Goal: Check status: Check status

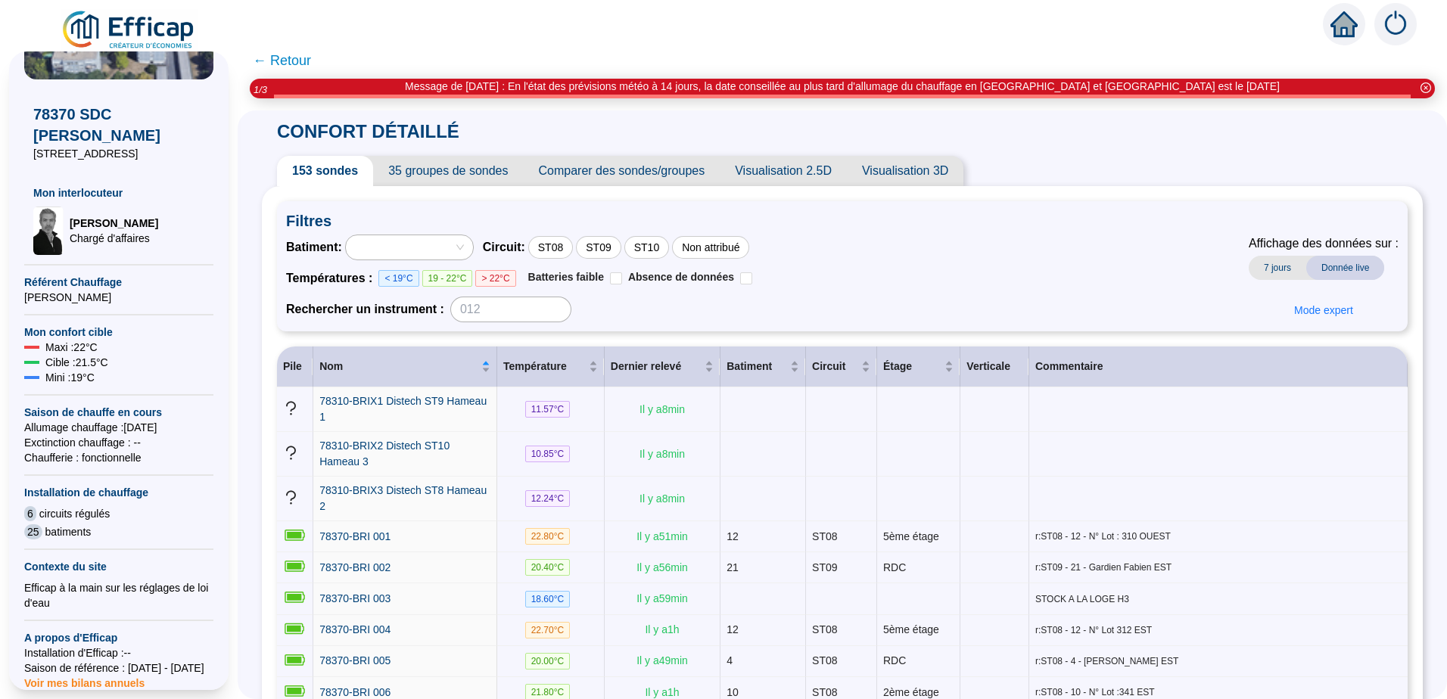
scroll to position [306, 0]
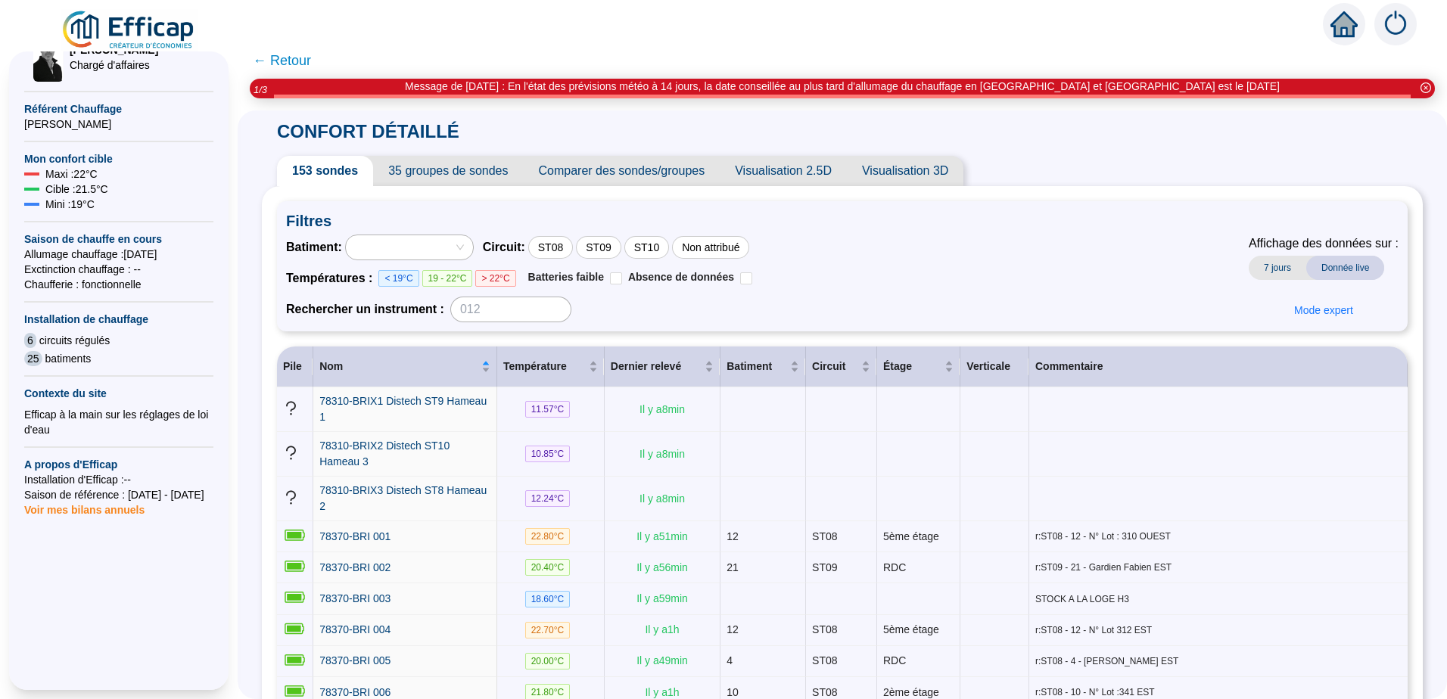
click at [402, 278] on span "< 19°C" at bounding box center [398, 278] width 40 height 17
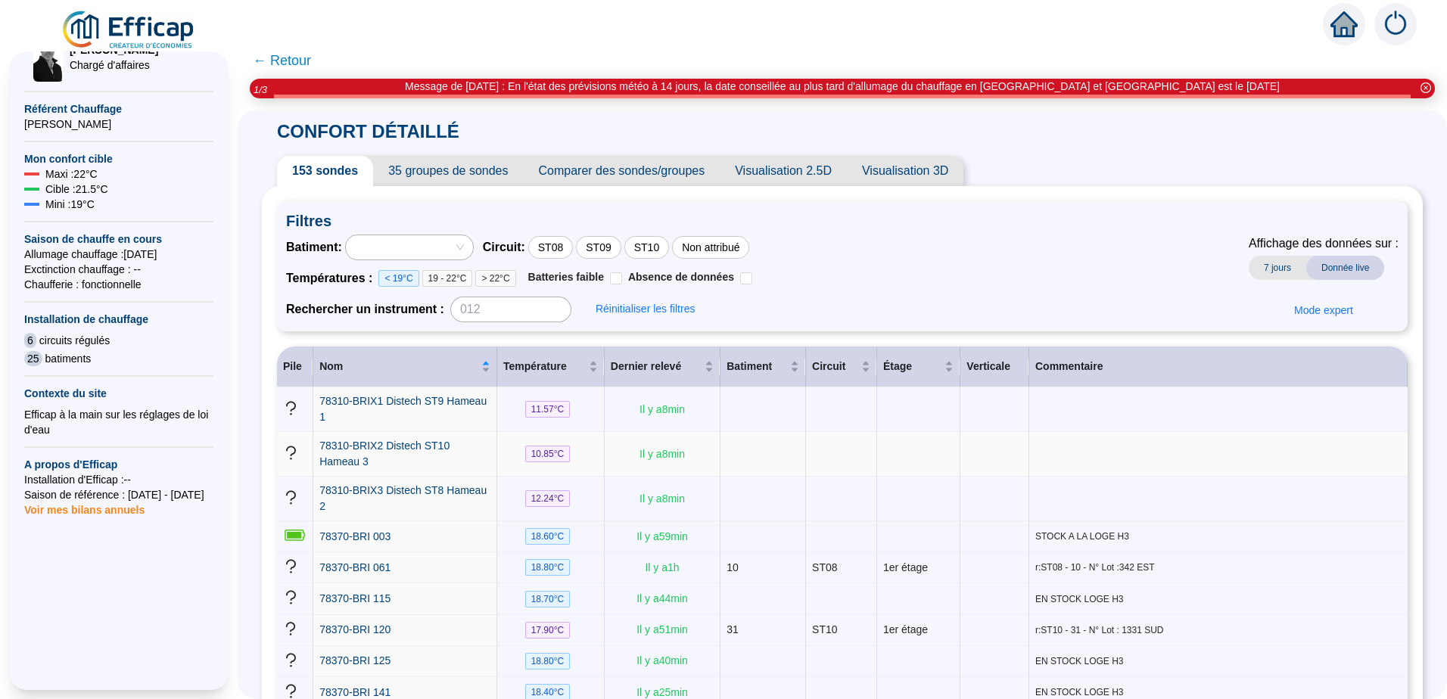
scroll to position [132, 0]
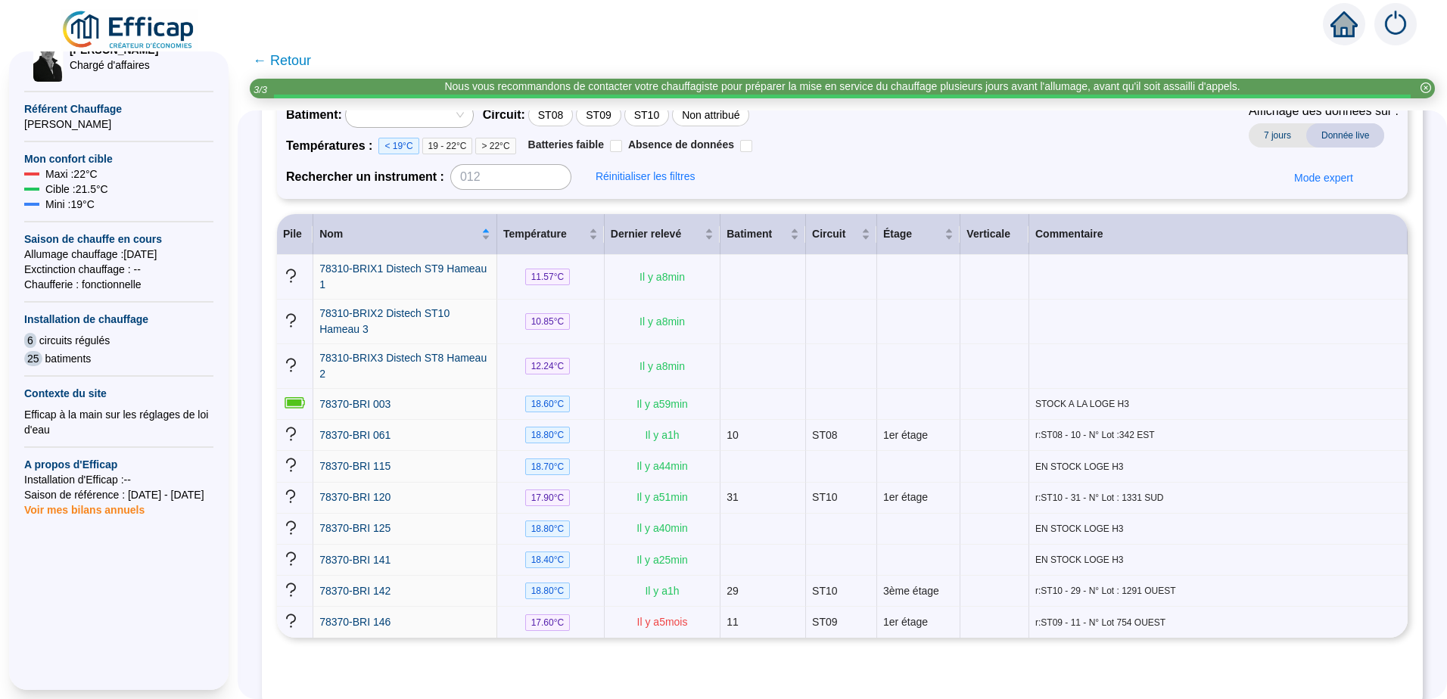
click at [467, 148] on span "19 - 22°C" at bounding box center [447, 146] width 51 height 17
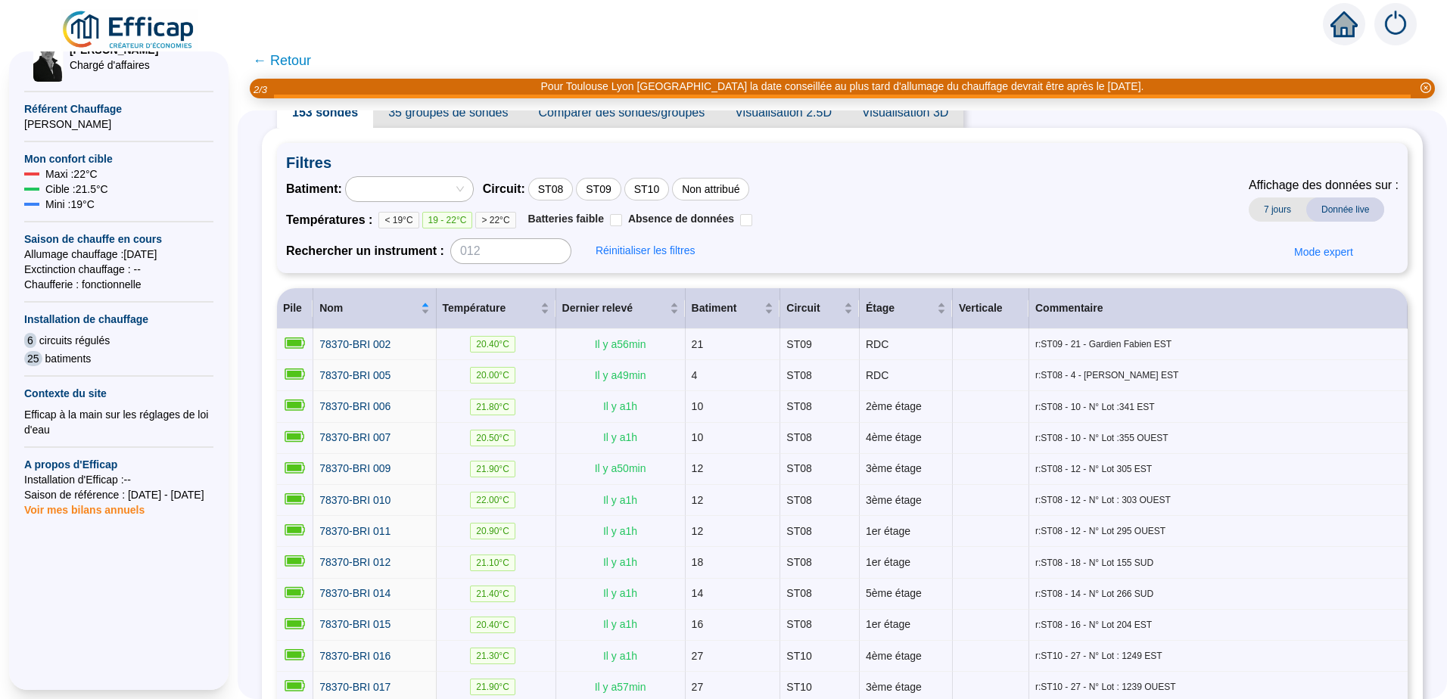
scroll to position [0, 0]
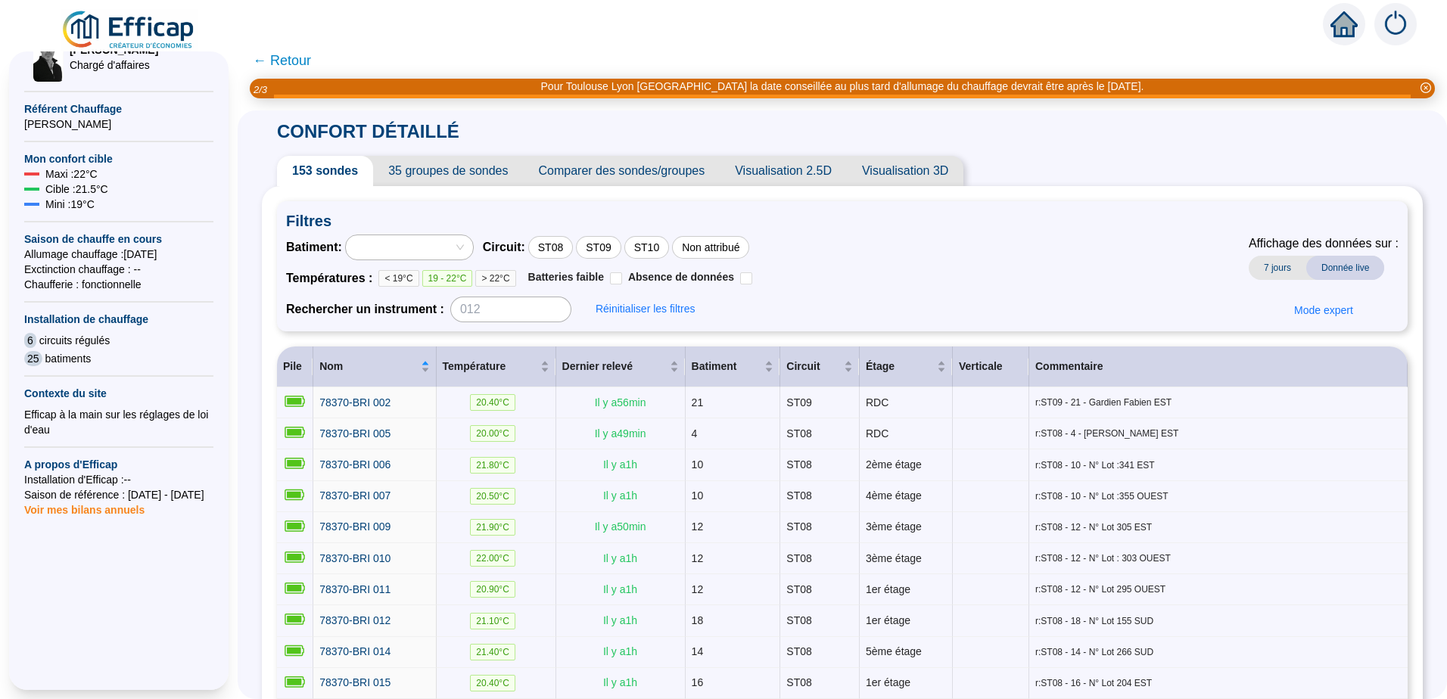
click at [473, 247] on div at bounding box center [409, 247] width 127 height 24
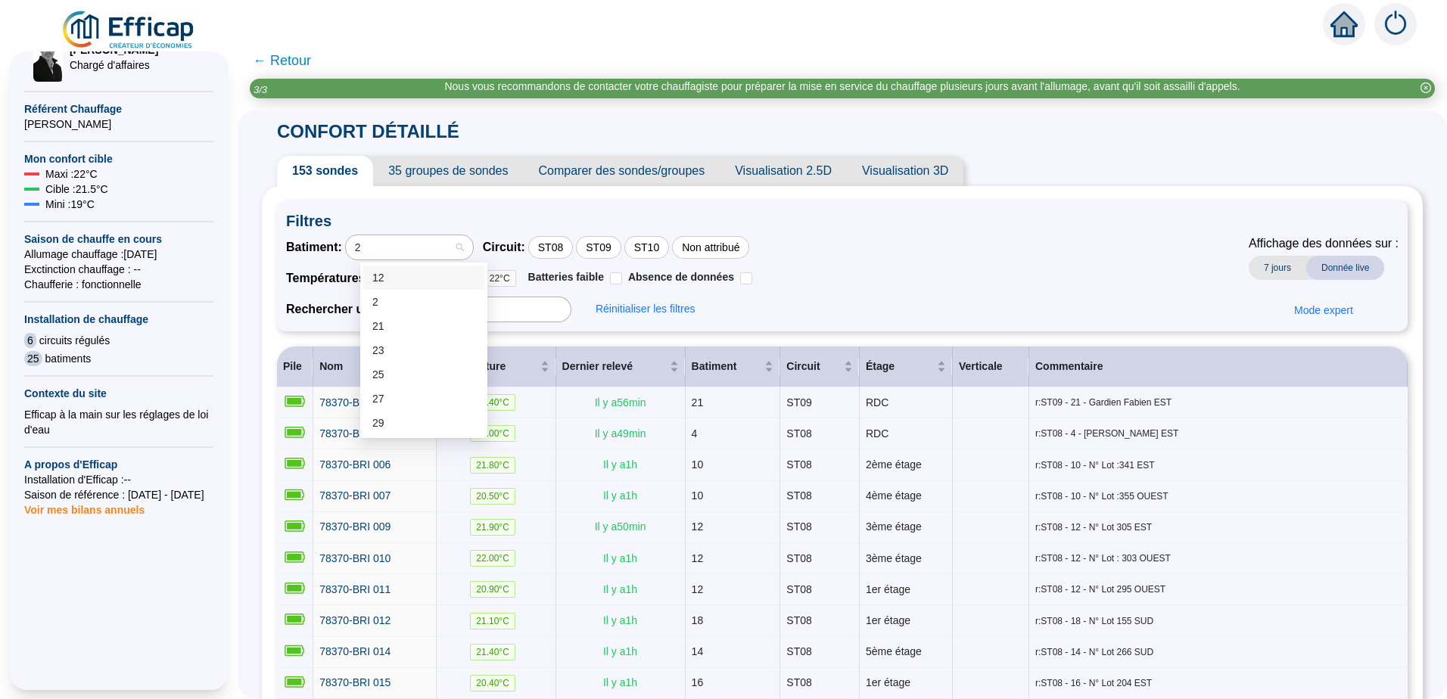
type input "27"
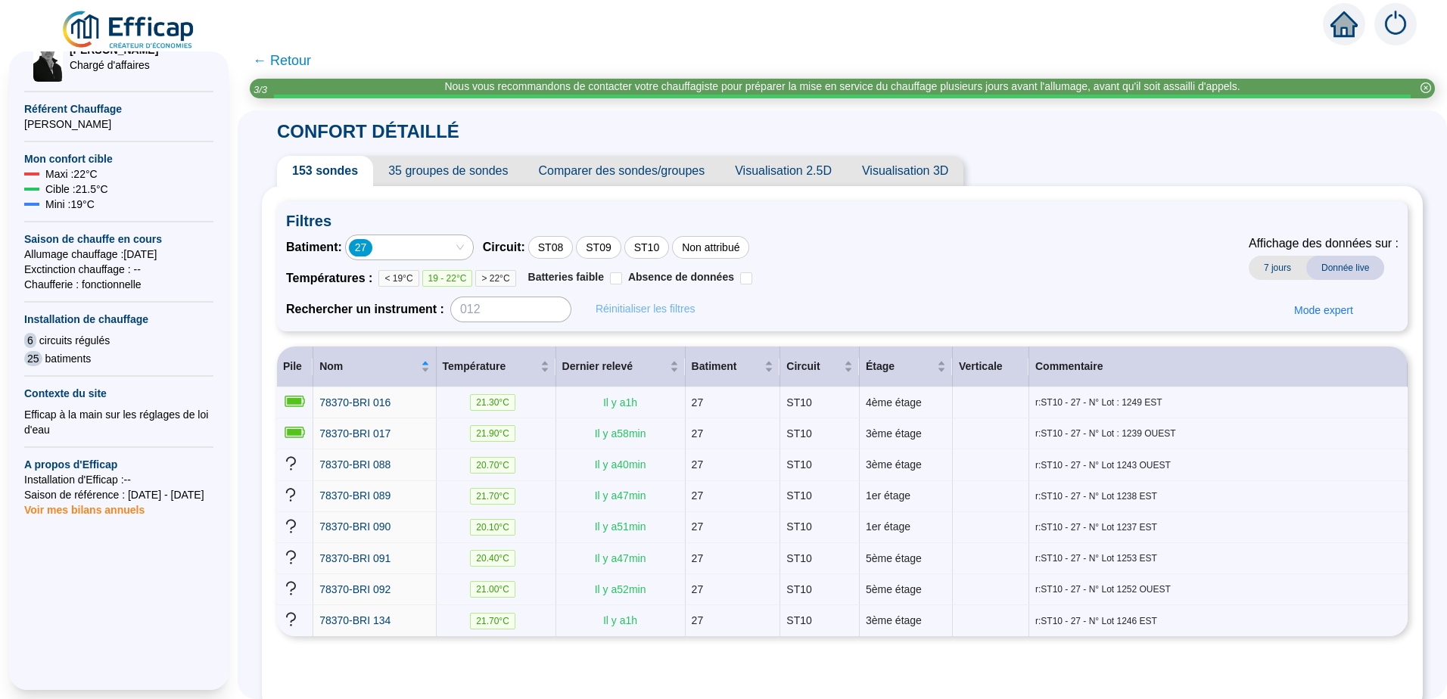
click at [660, 309] on span "Réinitialiser les filtres" at bounding box center [644, 309] width 99 height 16
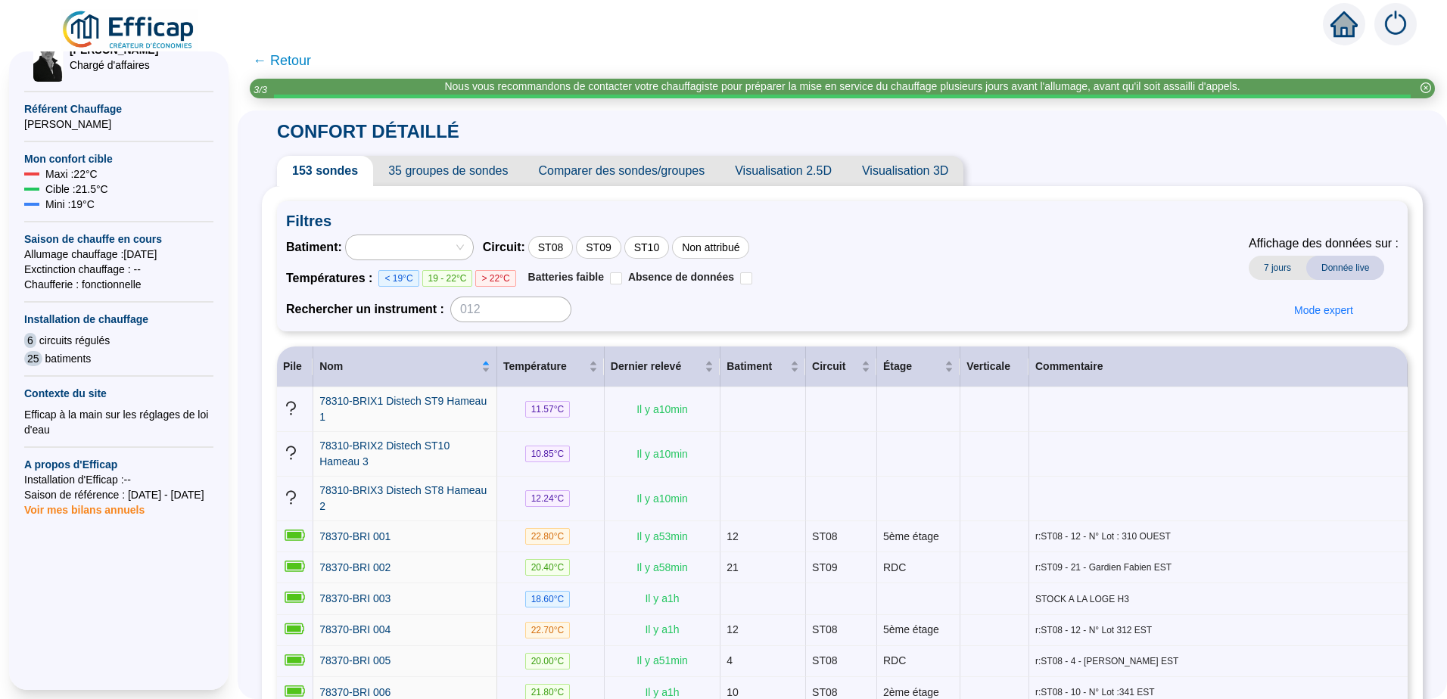
click at [1328, 266] on span "Donnée live" at bounding box center [1345, 268] width 78 height 24
click at [1256, 267] on span "7 jours" at bounding box center [1277, 268] width 58 height 24
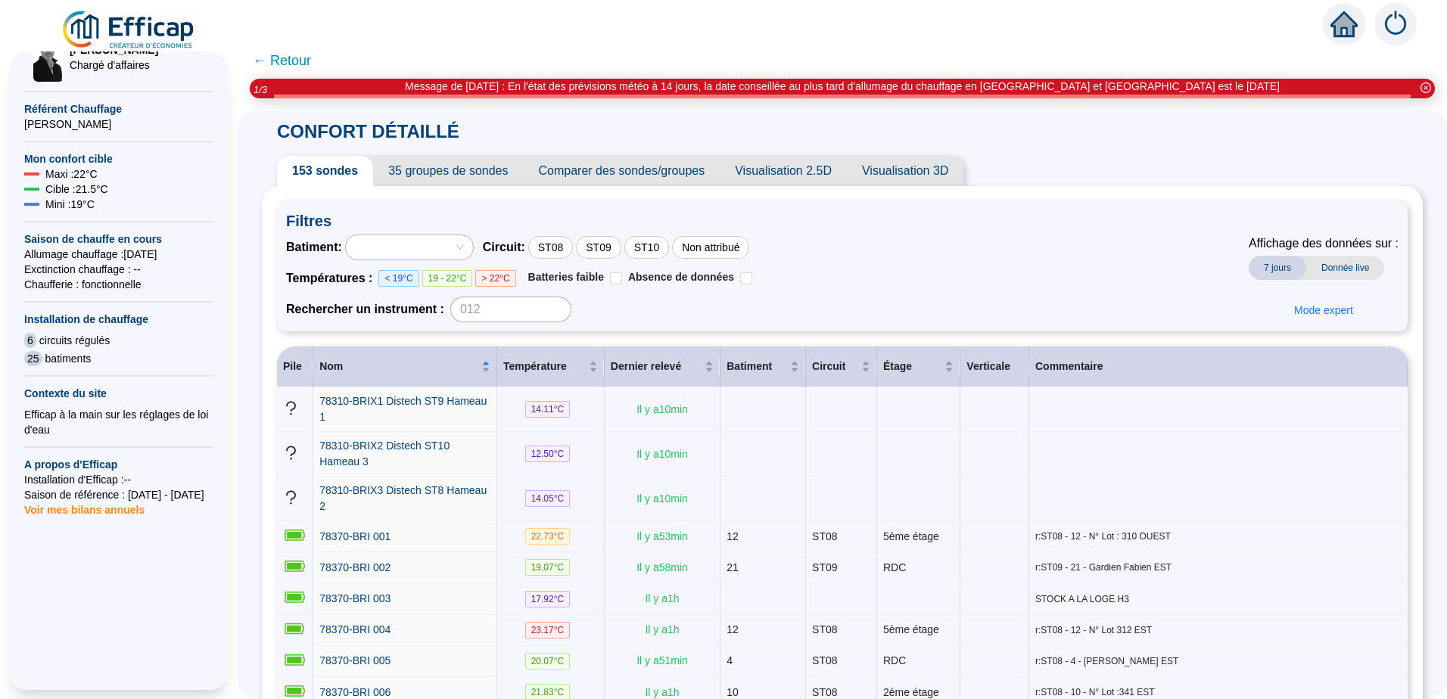
click at [1334, 265] on span "Donnée live" at bounding box center [1345, 268] width 78 height 24
click at [416, 240] on div at bounding box center [401, 247] width 105 height 21
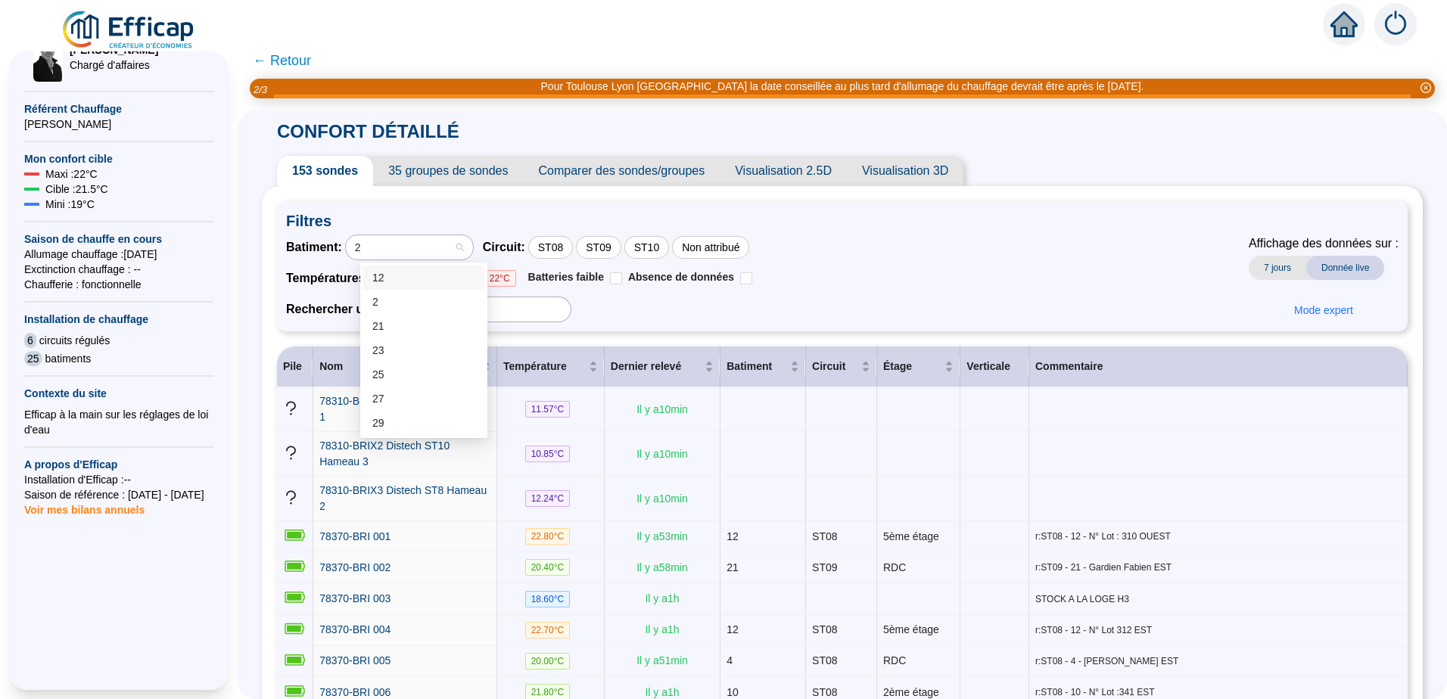
type input "25"
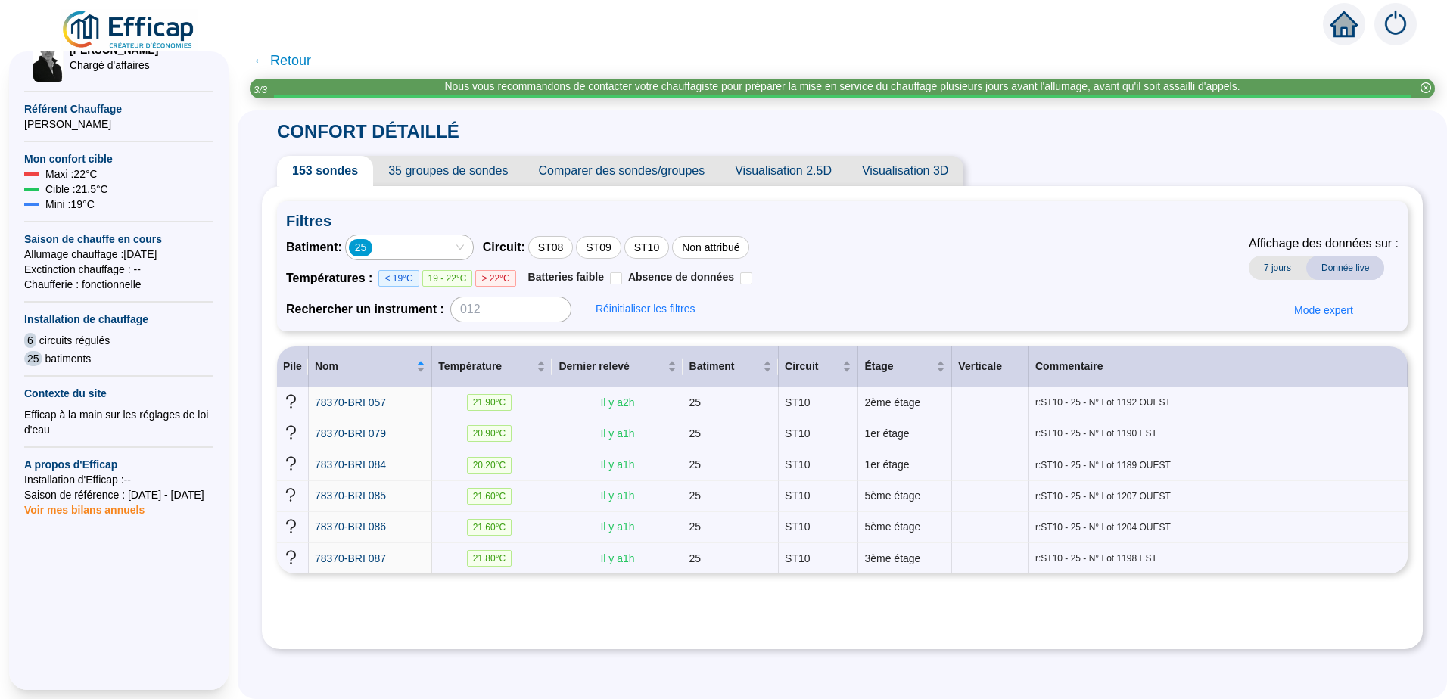
click at [498, 278] on span "> 22°C" at bounding box center [495, 278] width 40 height 17
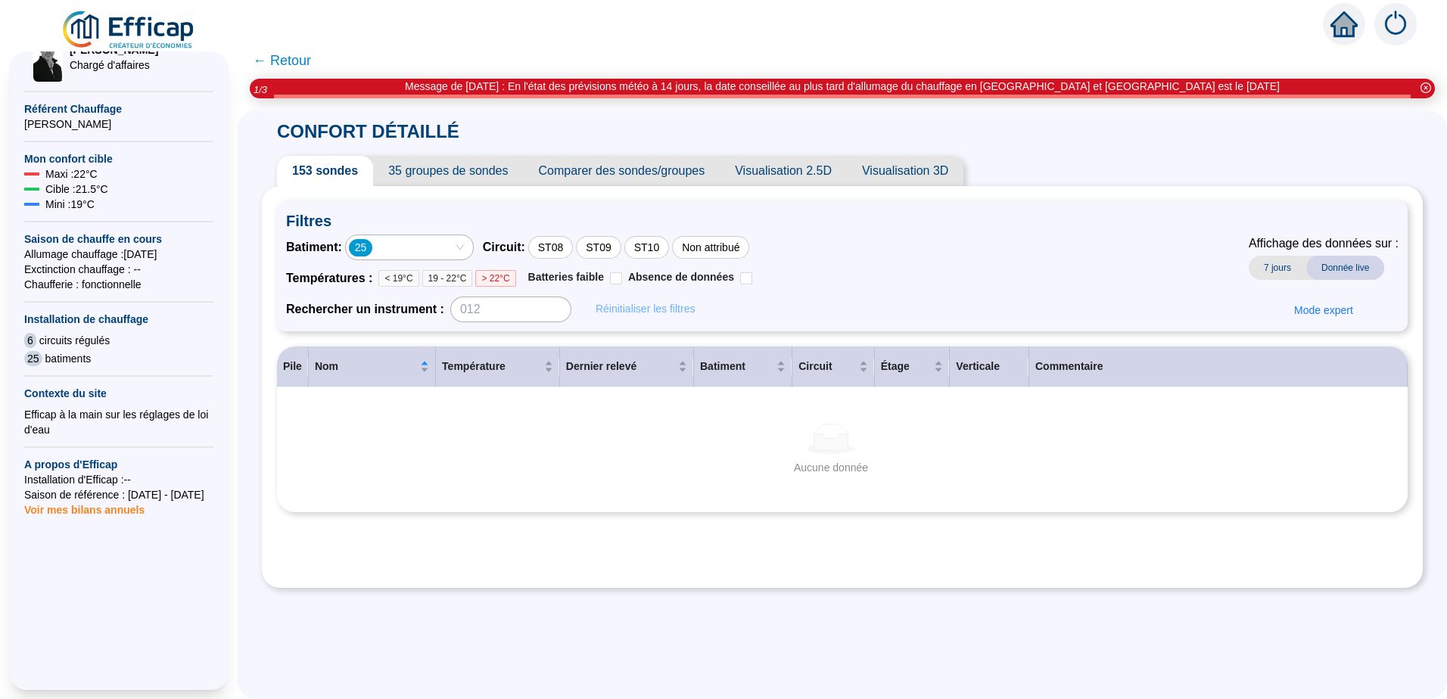
click at [642, 303] on span "Réinitialiser les filtres" at bounding box center [644, 309] width 99 height 16
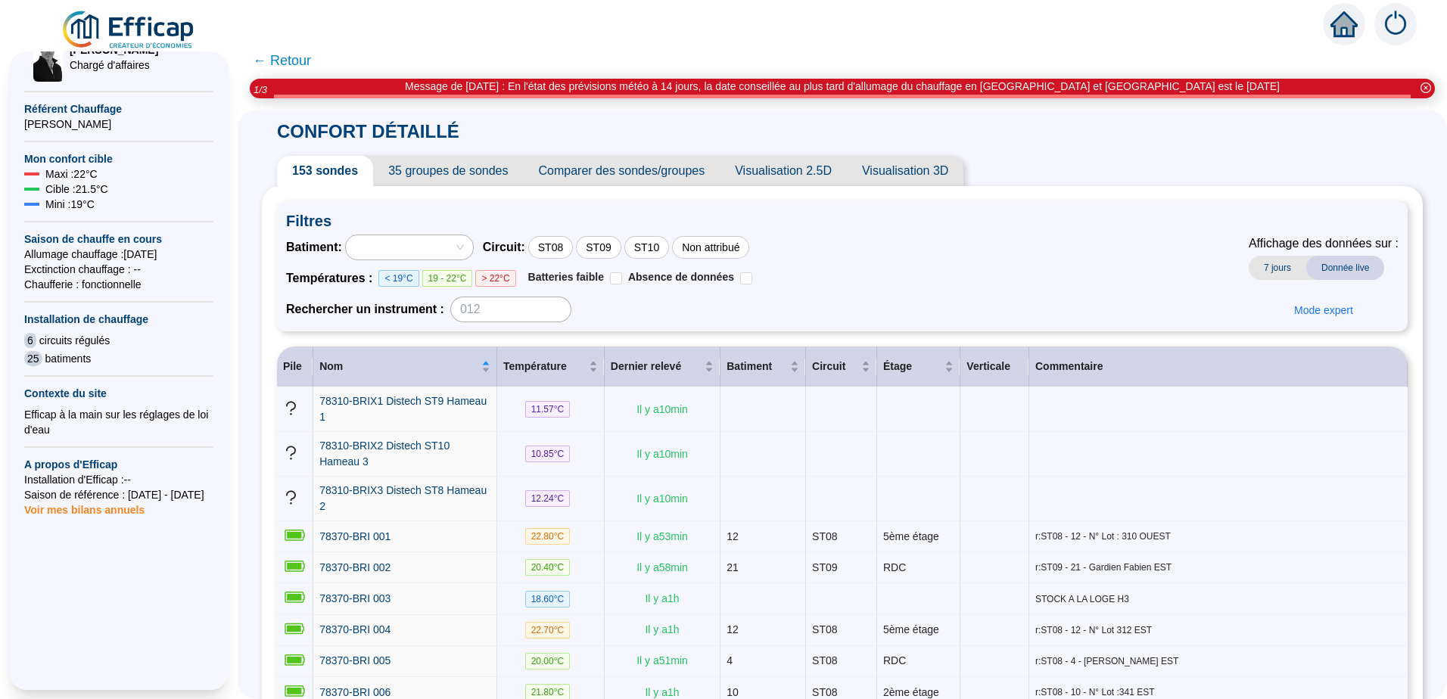
click at [508, 278] on span "> 22°C" at bounding box center [495, 278] width 40 height 17
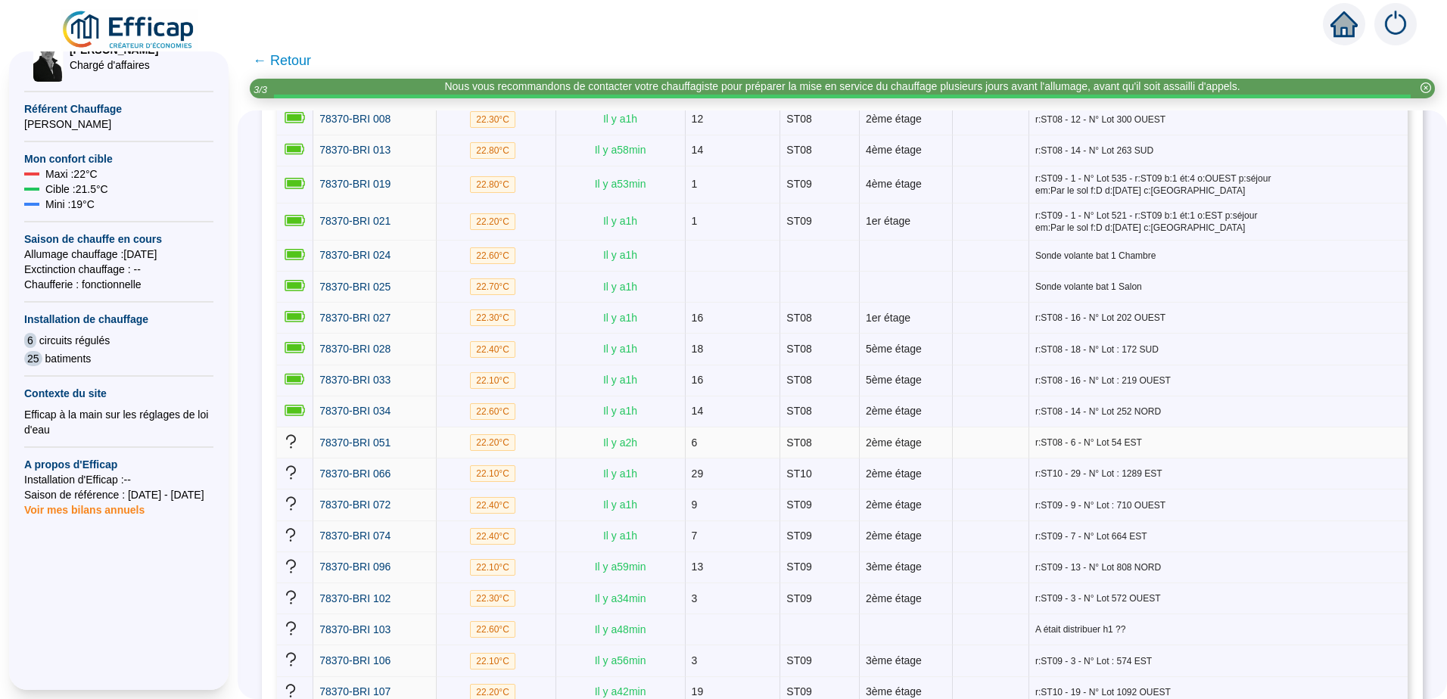
scroll to position [270, 0]
